Goal: Task Accomplishment & Management: Manage account settings

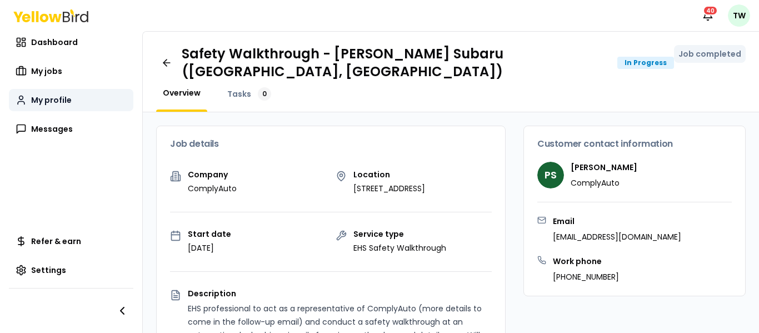
click at [88, 104] on link "My profile" at bounding box center [71, 100] width 124 height 22
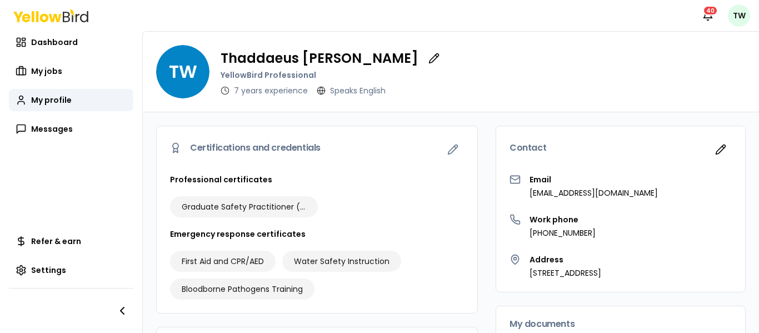
click at [737, 15] on html "Notifications 40 TW Dashboard My jobs My profile Messages Refer & earn Settings…" at bounding box center [379, 166] width 759 height 333
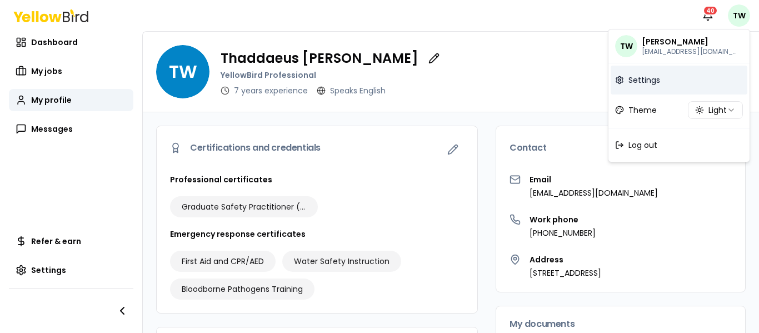
click at [667, 81] on link "Settings" at bounding box center [678, 80] width 137 height 29
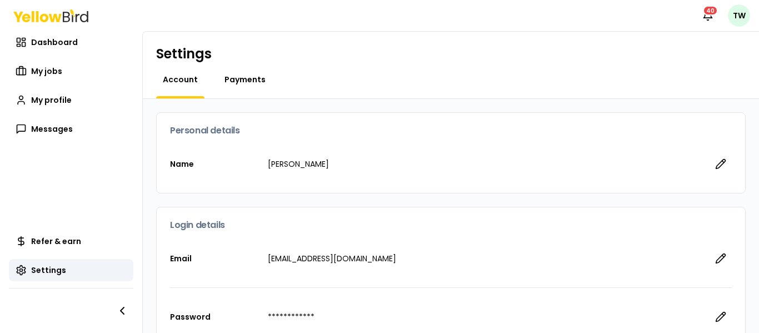
click at [249, 83] on span "Payments" at bounding box center [244, 79] width 41 height 11
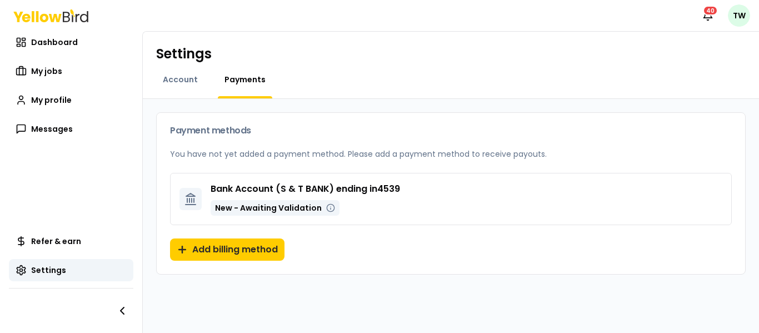
scroll to position [4, 0]
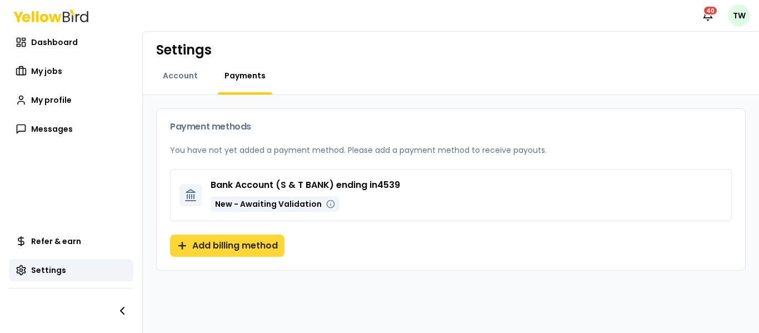
click at [251, 249] on button "Add billing method" at bounding box center [227, 245] width 114 height 22
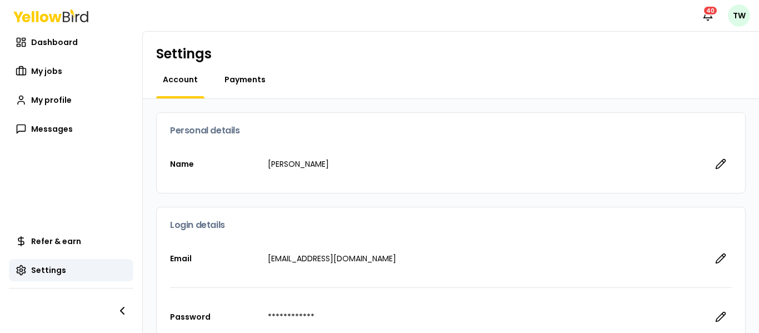
click at [230, 83] on span "Payments" at bounding box center [244, 79] width 41 height 11
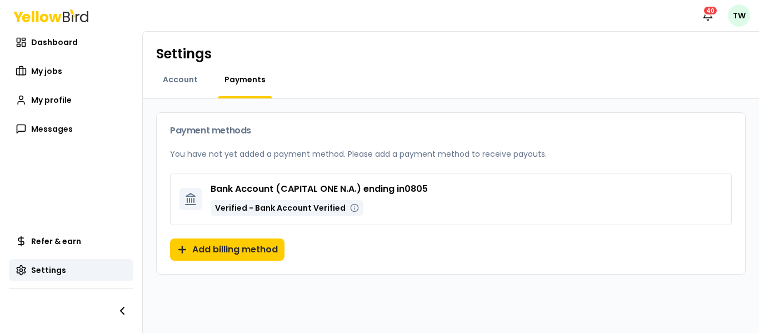
scroll to position [4, 0]
